Goal: Information Seeking & Learning: Learn about a topic

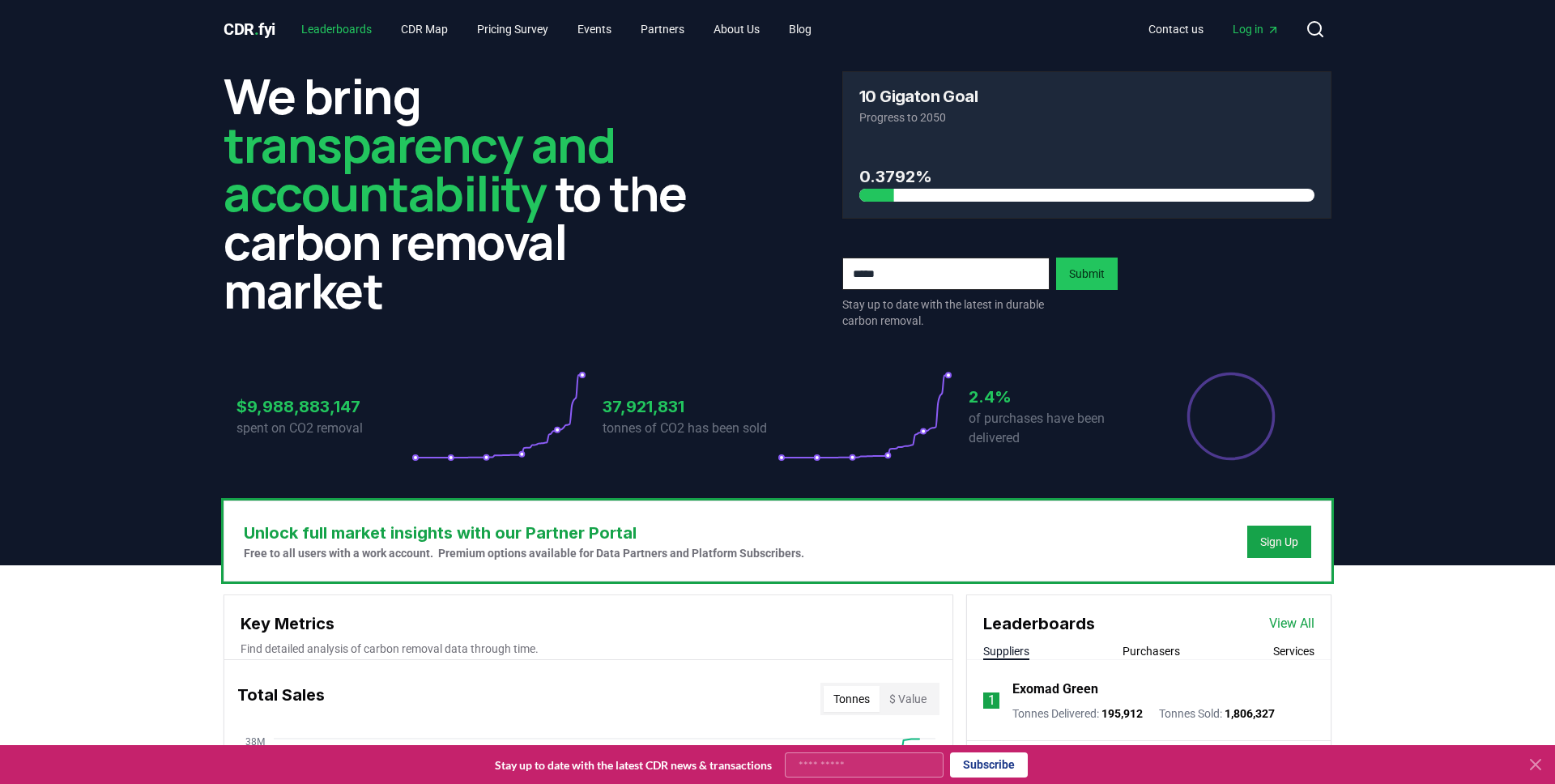
click at [351, 23] on link "Leaderboards" at bounding box center [337, 29] width 97 height 29
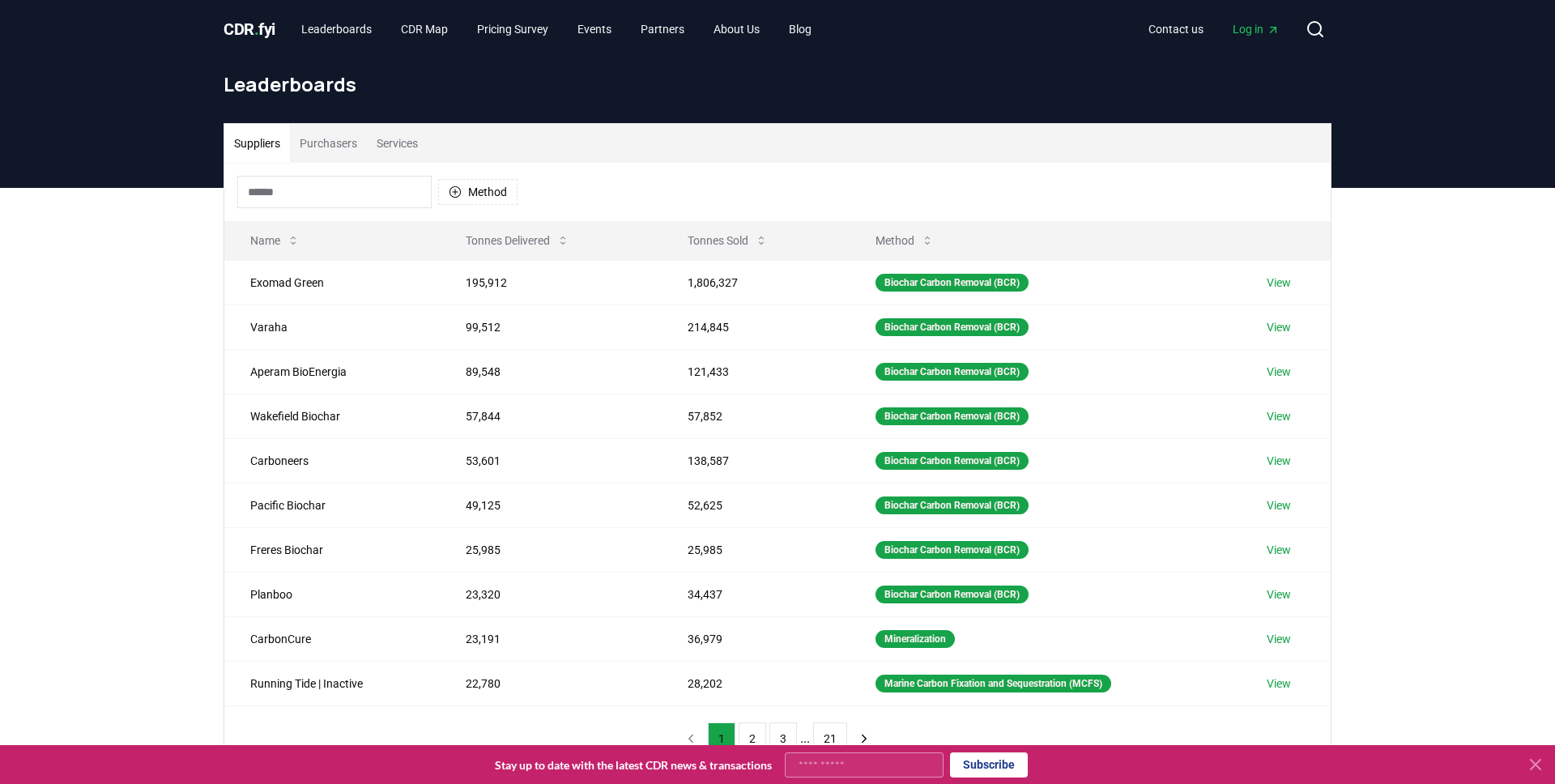
click at [314, 195] on input at bounding box center [334, 192] width 194 height 32
click at [744, 240] on button "Tonnes Sold" at bounding box center [727, 240] width 106 height 32
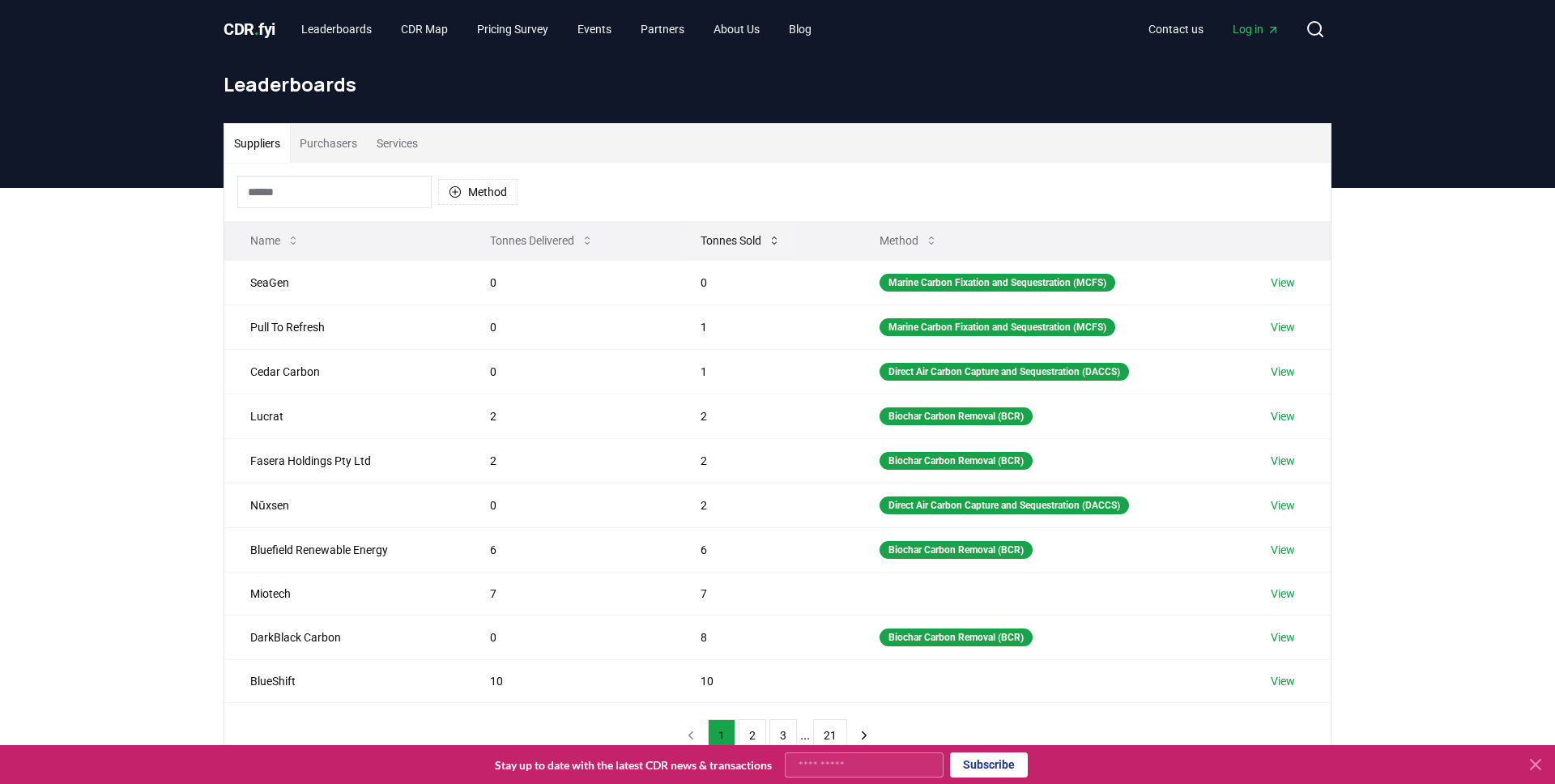
click at [744, 240] on button "Tonnes Sold" at bounding box center [740, 240] width 106 height 32
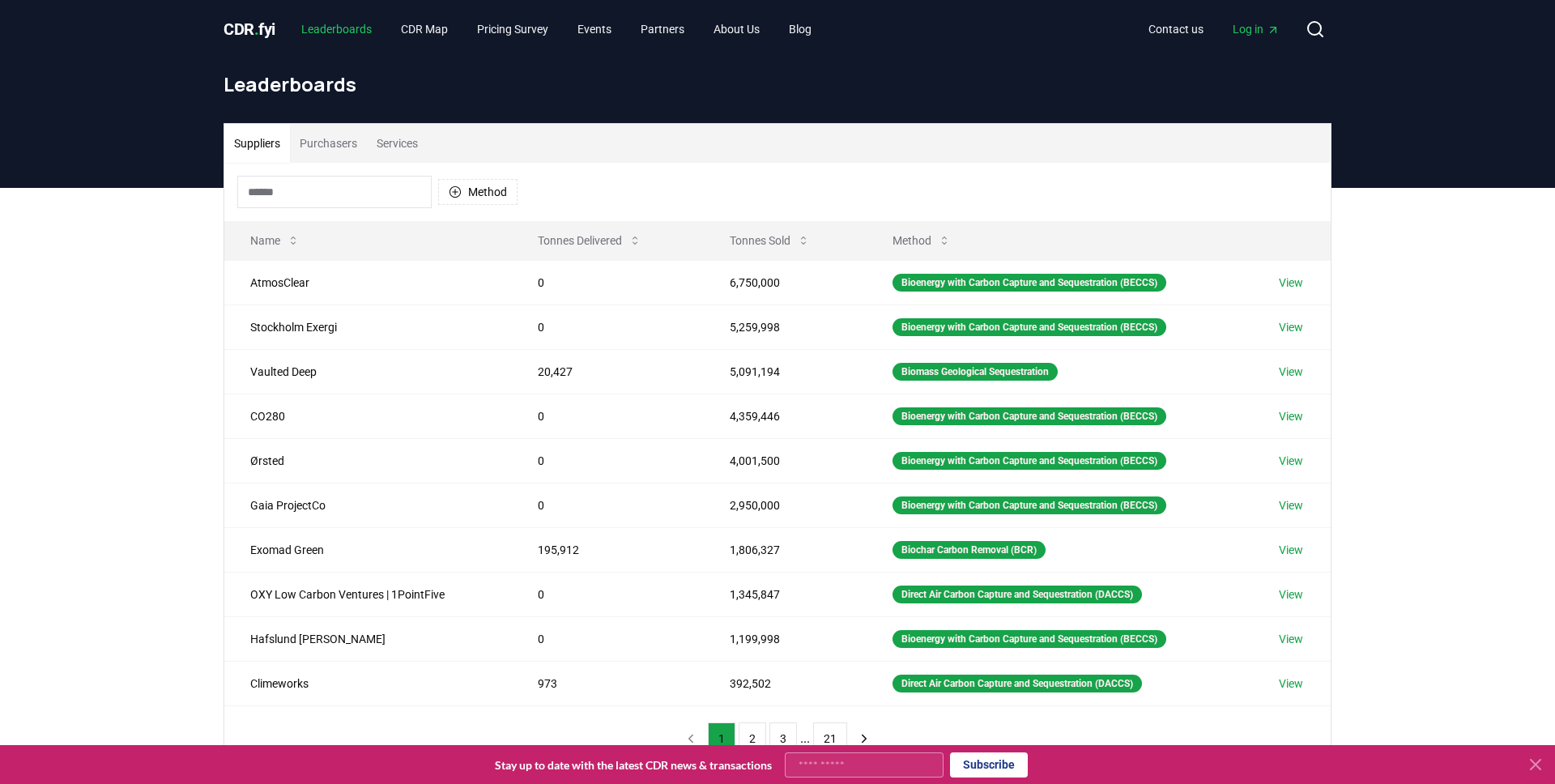
click at [348, 27] on link "Leaderboards" at bounding box center [337, 29] width 97 height 29
click at [266, 36] on span "CDR . fyi" at bounding box center [249, 29] width 52 height 20
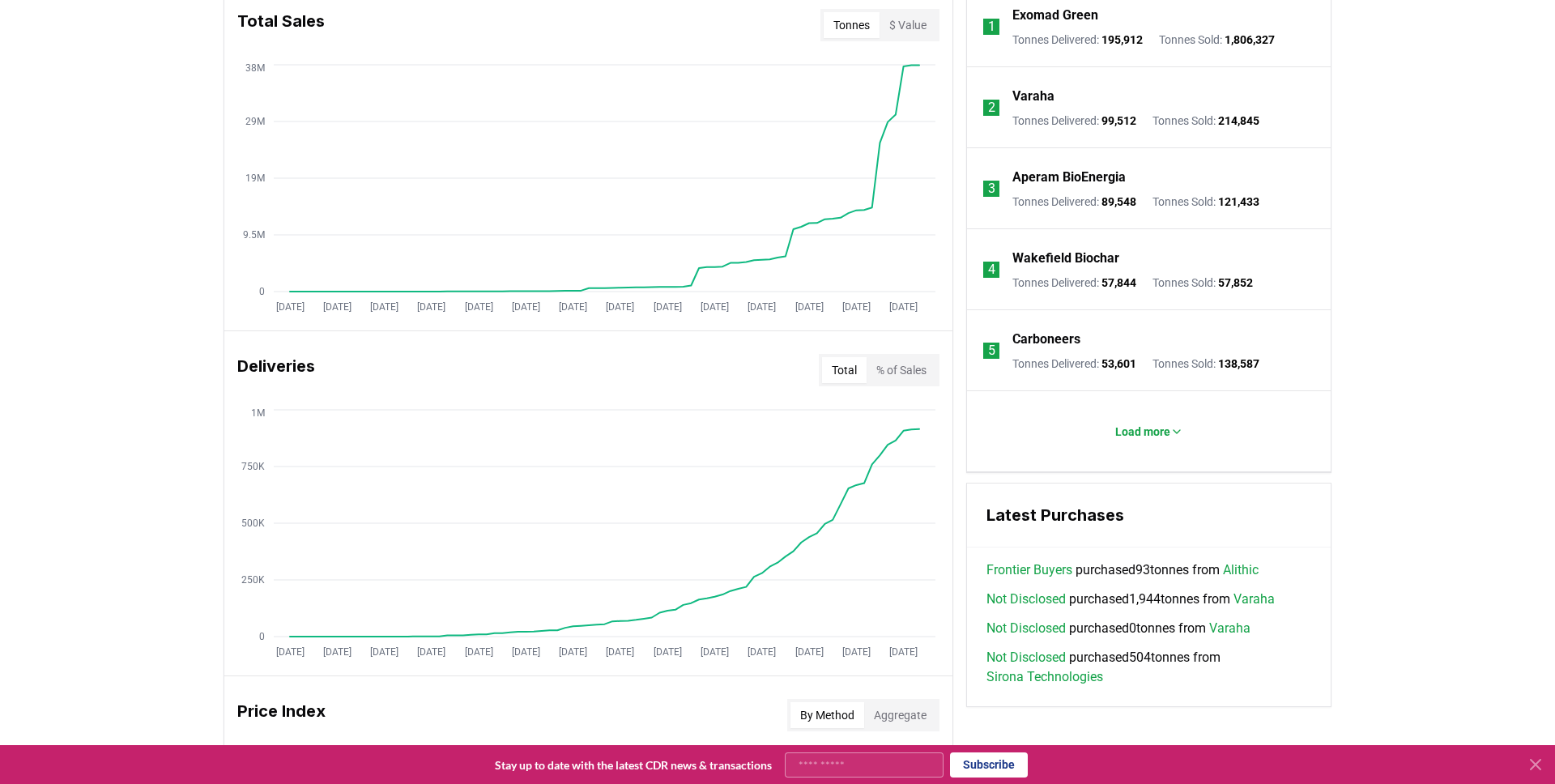
scroll to position [507, 0]
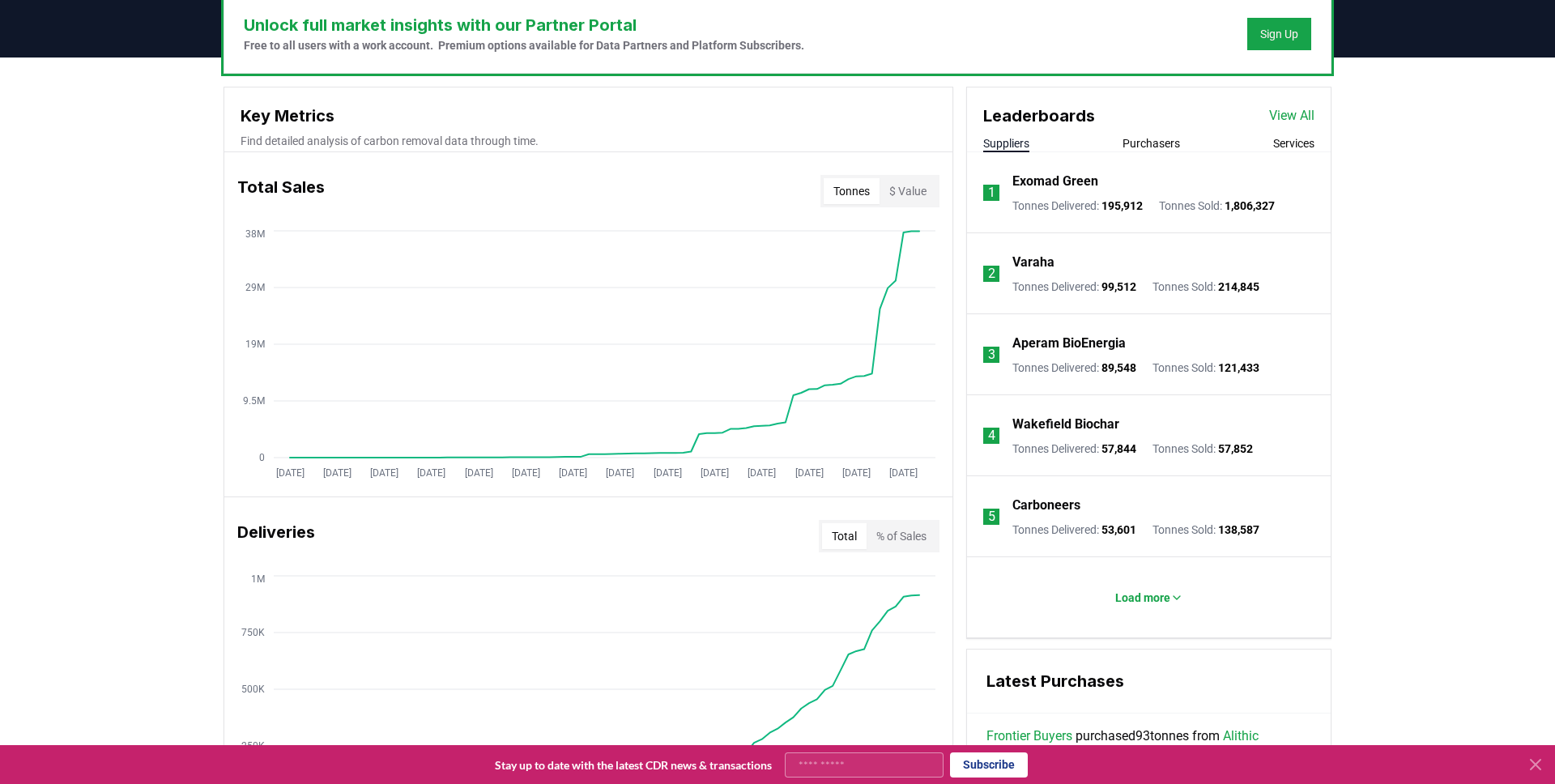
click at [916, 191] on button "$ Value" at bounding box center [907, 191] width 57 height 26
